Goal: Book appointment/travel/reservation

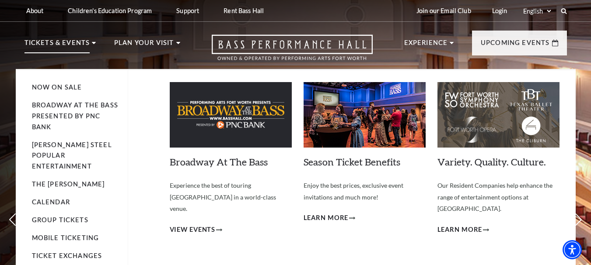
click at [65, 47] on p "Tickets & Events" at bounding box center [57, 46] width 66 height 16
click at [84, 44] on p "Tickets & Events" at bounding box center [57, 46] width 66 height 16
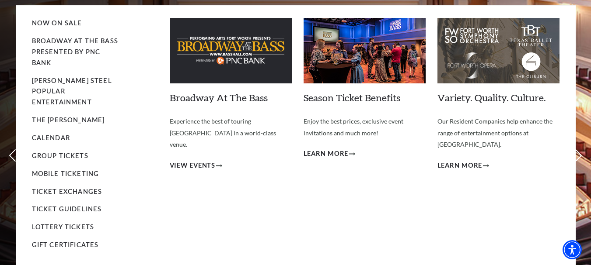
scroll to position [44, 0]
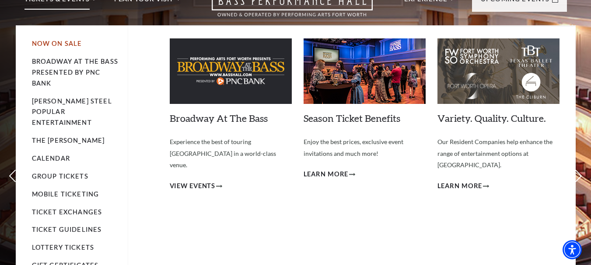
click at [49, 44] on link "Now On Sale" at bounding box center [57, 43] width 50 height 7
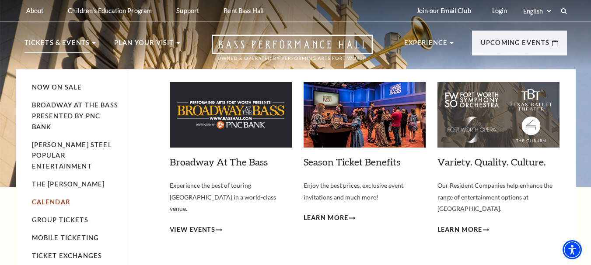
click at [44, 198] on link "Calendar" at bounding box center [51, 201] width 38 height 7
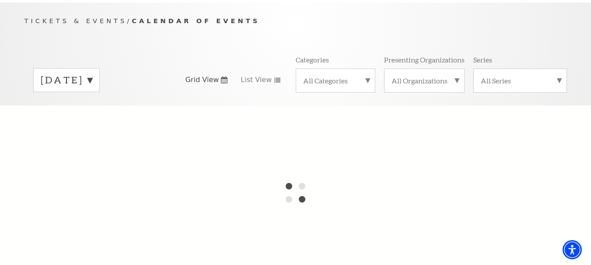
scroll to position [87, 0]
click at [92, 72] on label "[DATE]" at bounding box center [67, 79] width 52 height 14
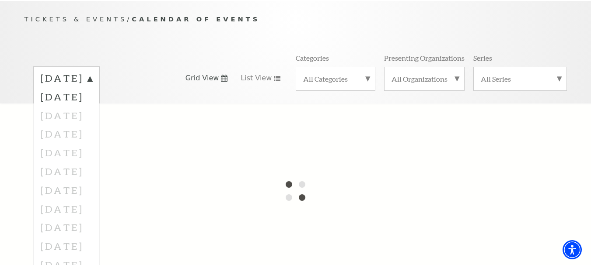
click at [101, 108] on div at bounding box center [295, 191] width 591 height 175
click at [101, 105] on div at bounding box center [295, 191] width 591 height 175
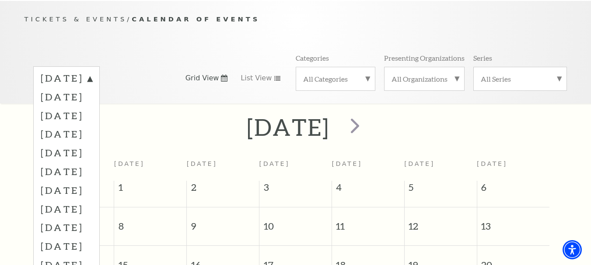
scroll to position [77, 0]
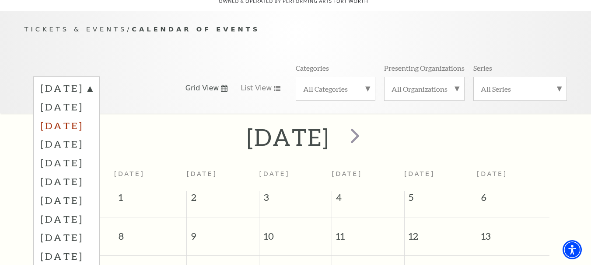
click at [92, 116] on label "[DATE]" at bounding box center [67, 125] width 52 height 19
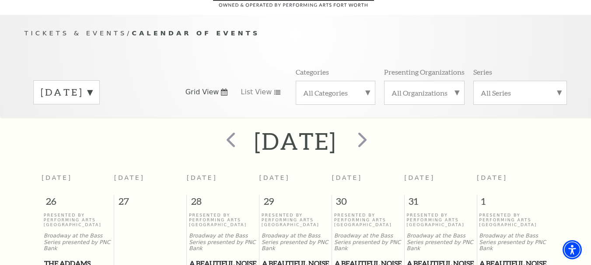
scroll to position [0, 0]
